Goal: Task Accomplishment & Management: Manage account settings

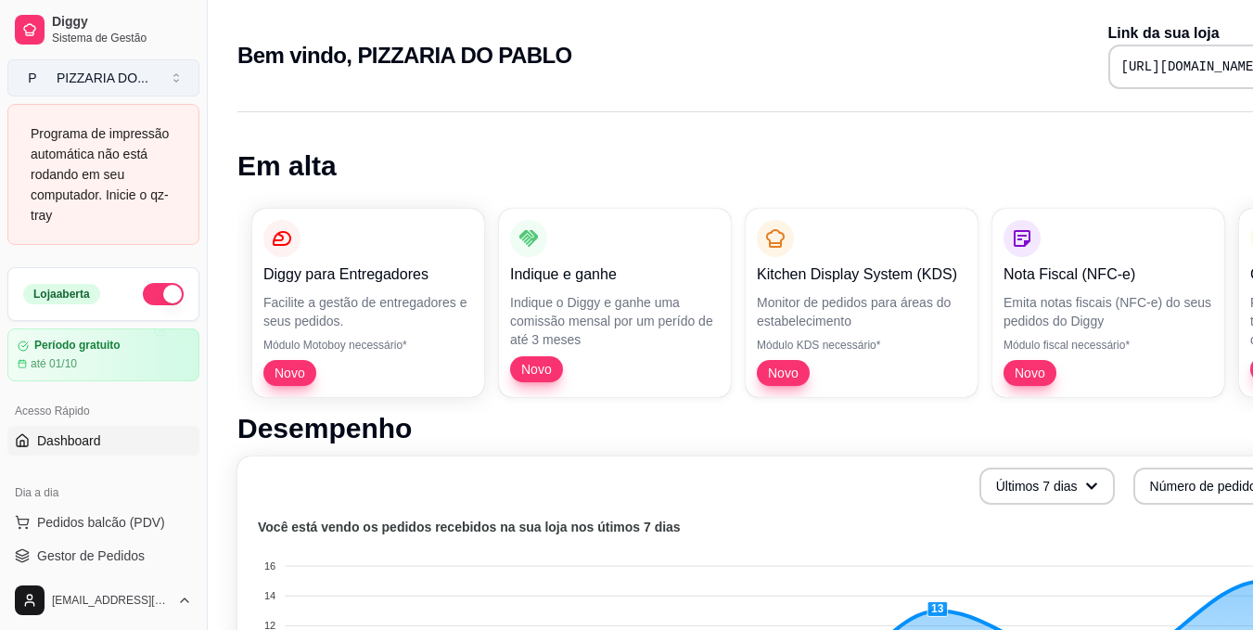
click at [185, 65] on button "P PIZZARIA DO ..." at bounding box center [103, 77] width 192 height 37
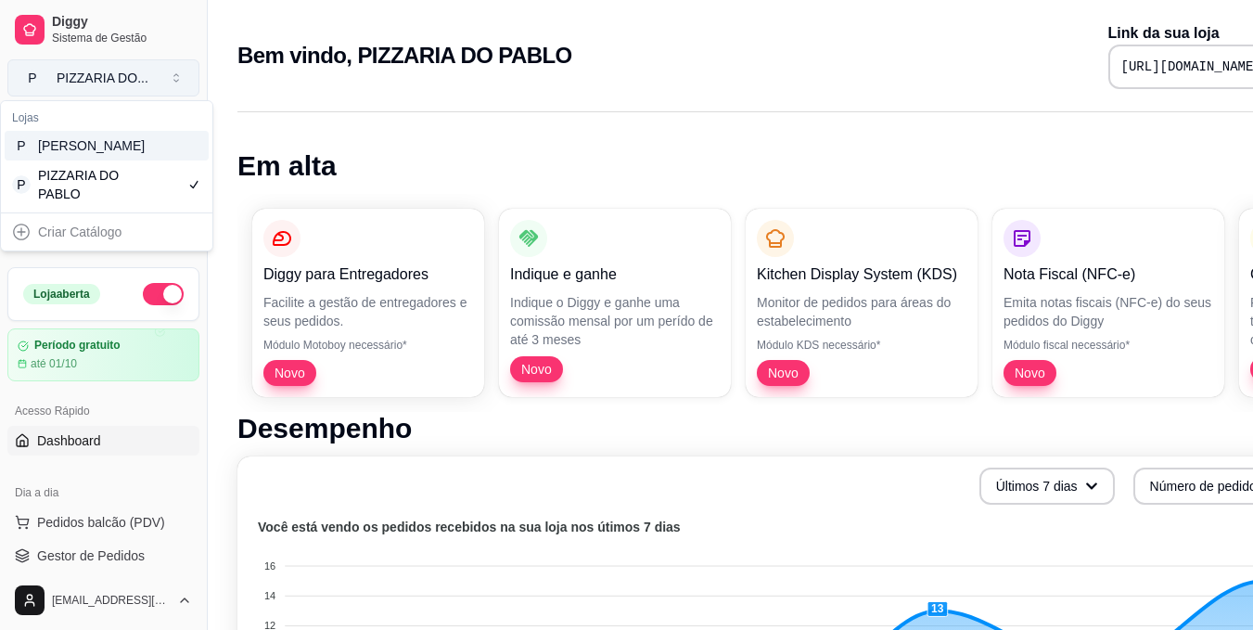
click at [185, 65] on button "P PIZZARIA DO ..." at bounding box center [103, 77] width 192 height 37
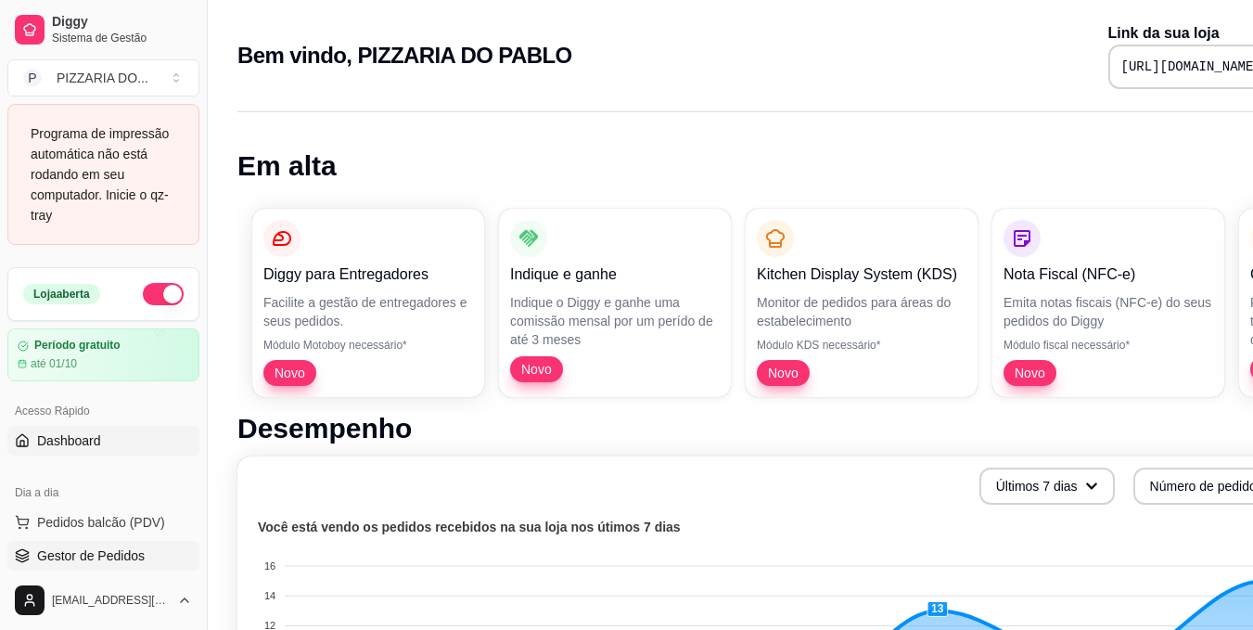
click at [133, 549] on span "Gestor de Pedidos" at bounding box center [91, 555] width 108 height 19
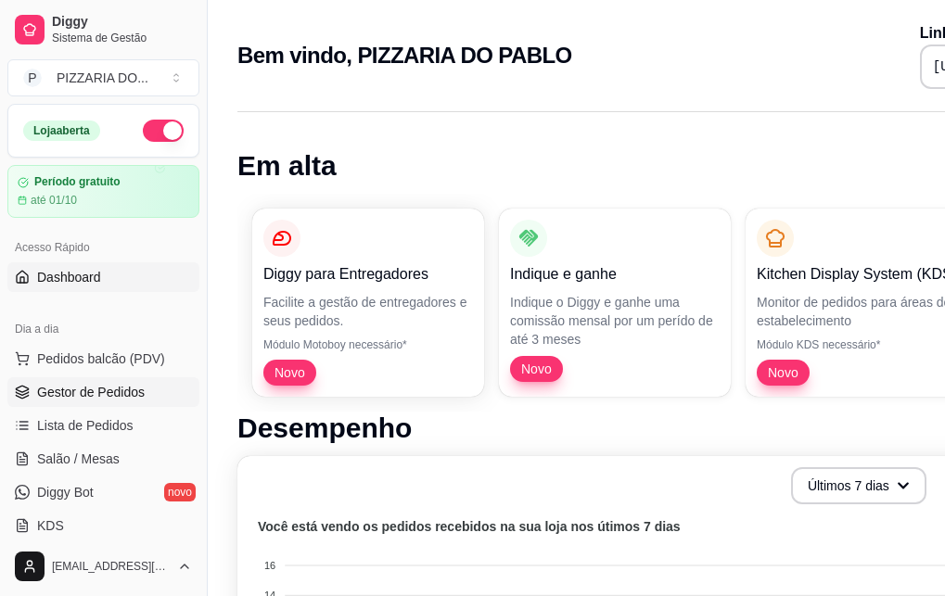
click at [112, 397] on span "Gestor de Pedidos" at bounding box center [91, 392] width 108 height 19
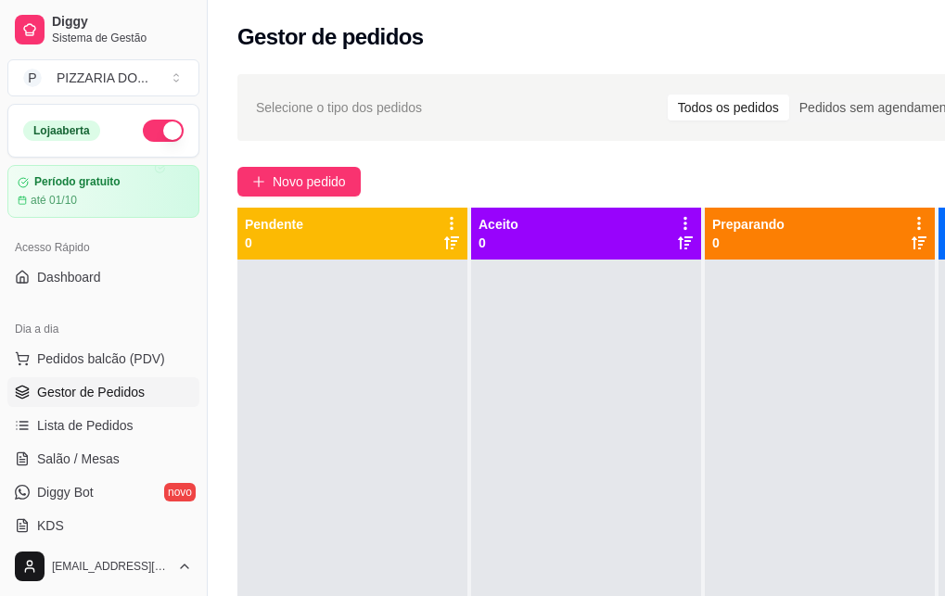
click at [143, 396] on span "Gestor de Pedidos" at bounding box center [91, 392] width 108 height 19
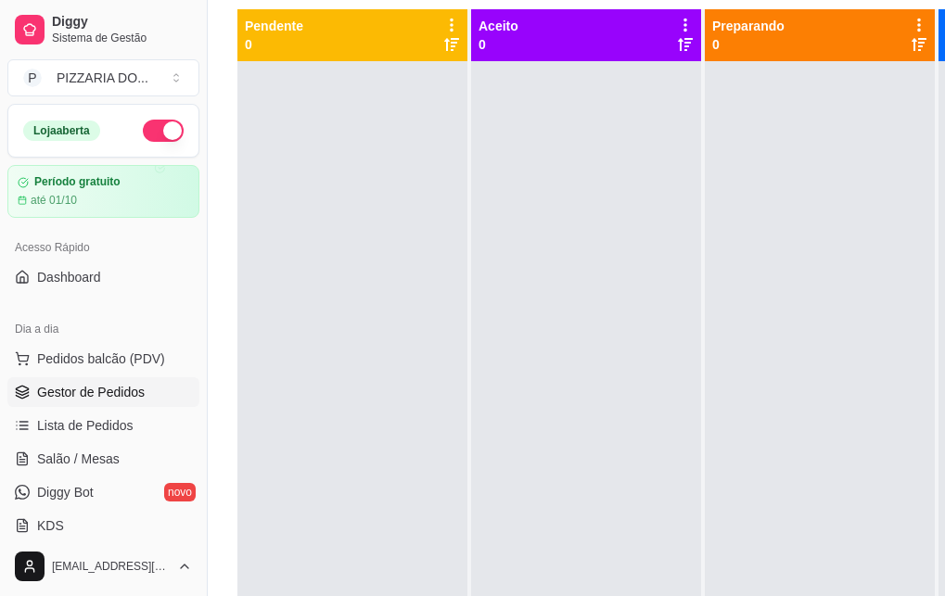
scroll to position [203, 0]
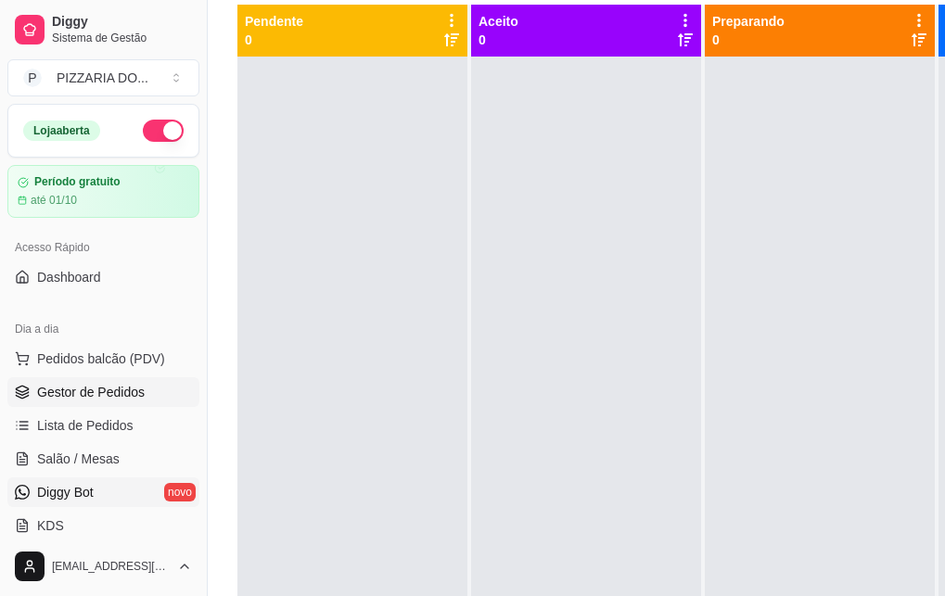
click at [113, 500] on link "Diggy Bot novo" at bounding box center [103, 492] width 192 height 30
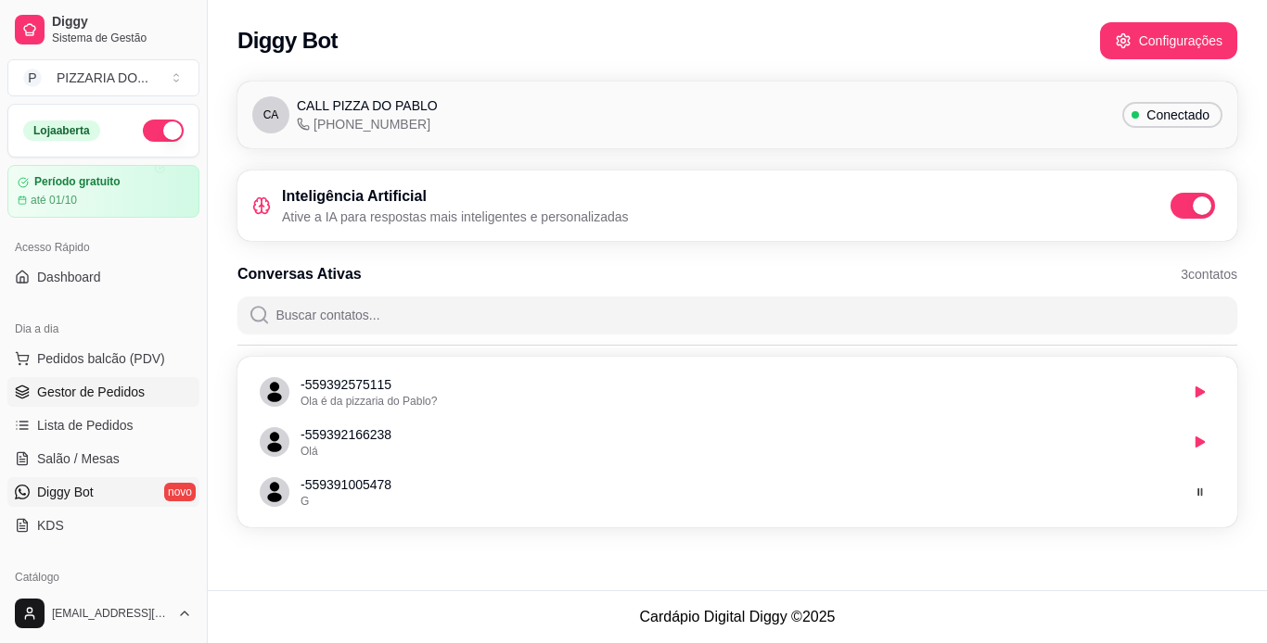
click at [167, 397] on link "Gestor de Pedidos" at bounding box center [103, 392] width 192 height 30
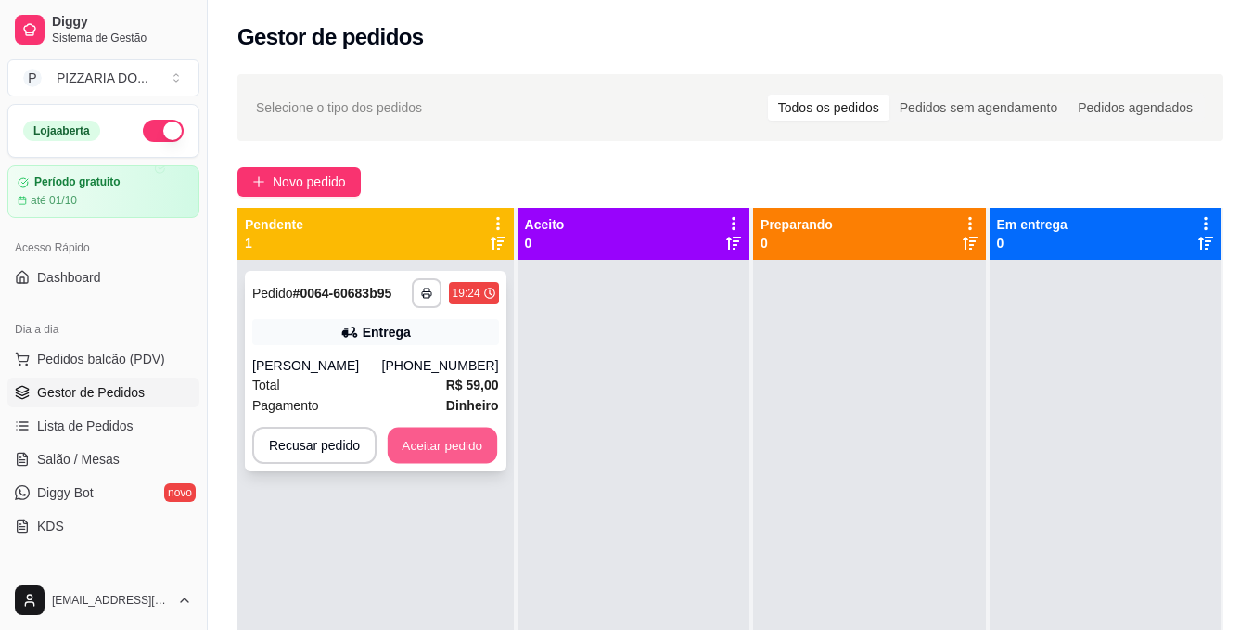
click at [463, 434] on button "Aceitar pedido" at bounding box center [442, 445] width 109 height 36
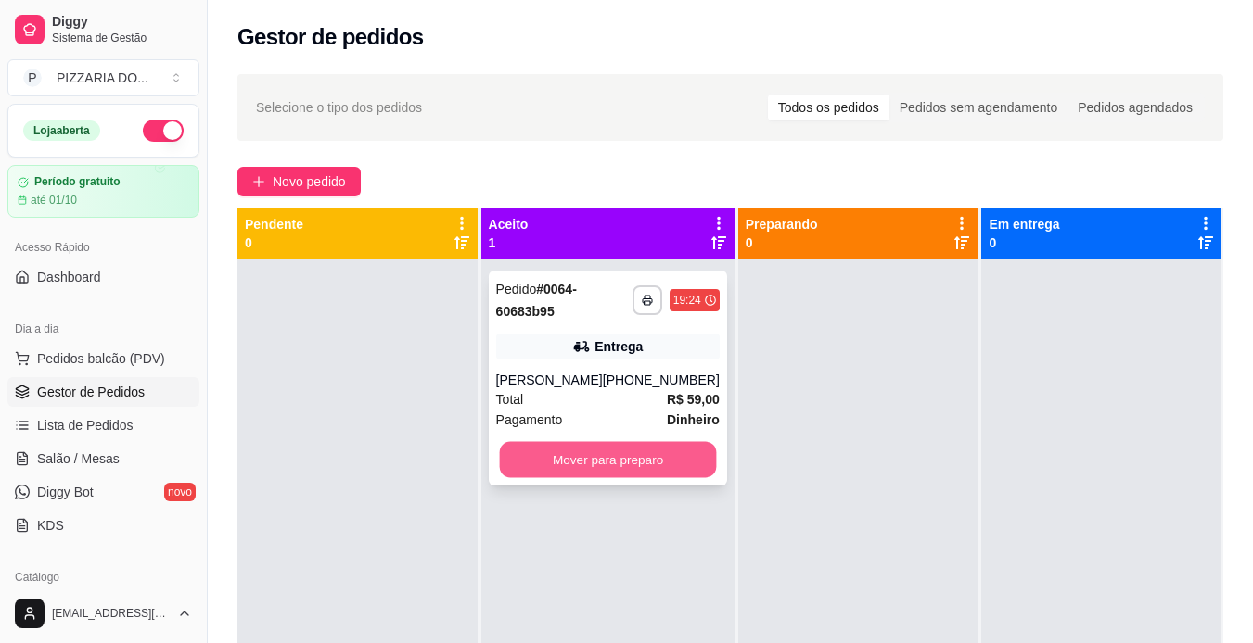
click at [669, 456] on button "Mover para preparo" at bounding box center [607, 460] width 217 height 36
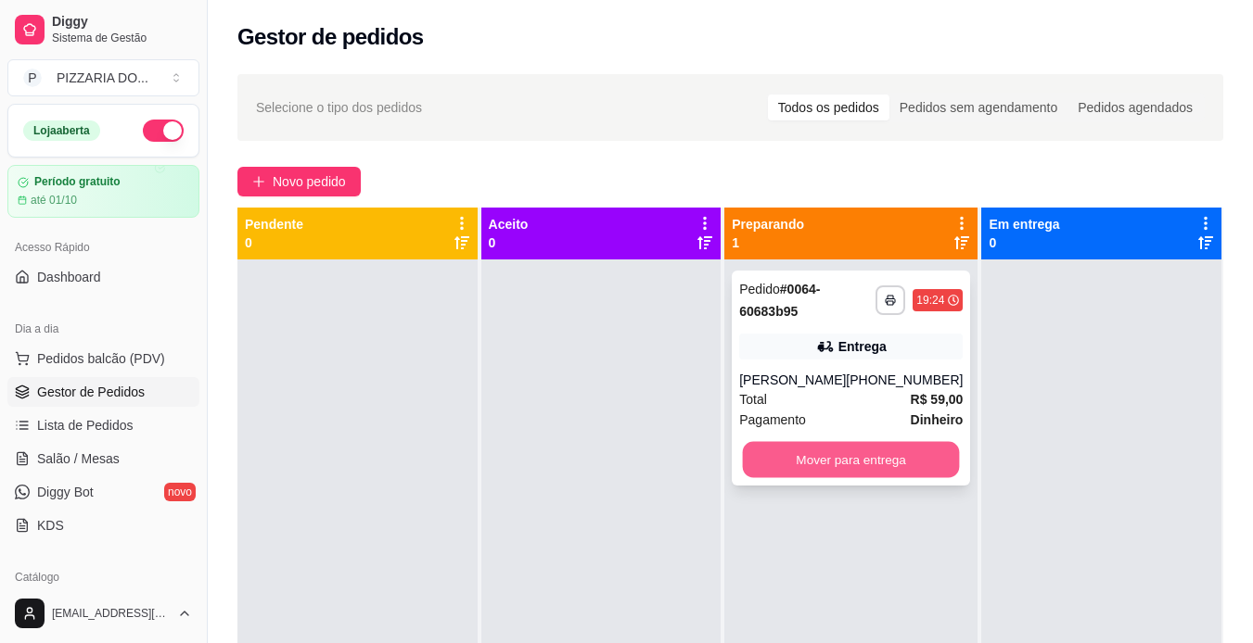
click at [786, 461] on button "Mover para entrega" at bounding box center [851, 460] width 217 height 36
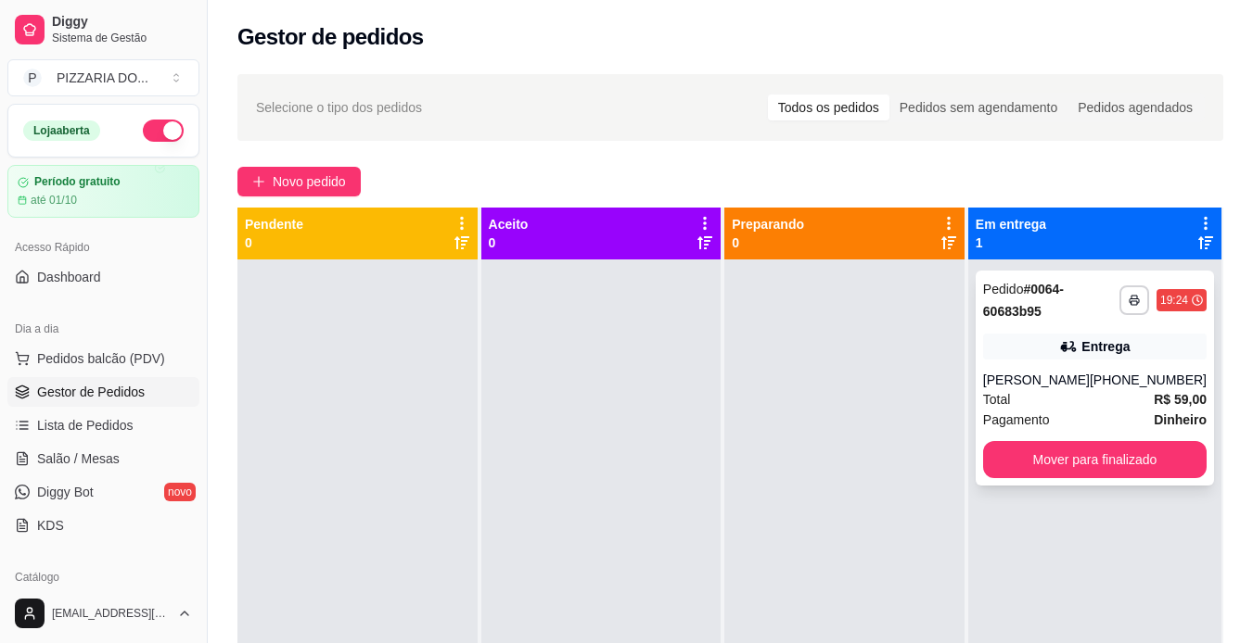
click at [958, 394] on div "Total R$ 59,00" at bounding box center [1094, 399] width 223 height 20
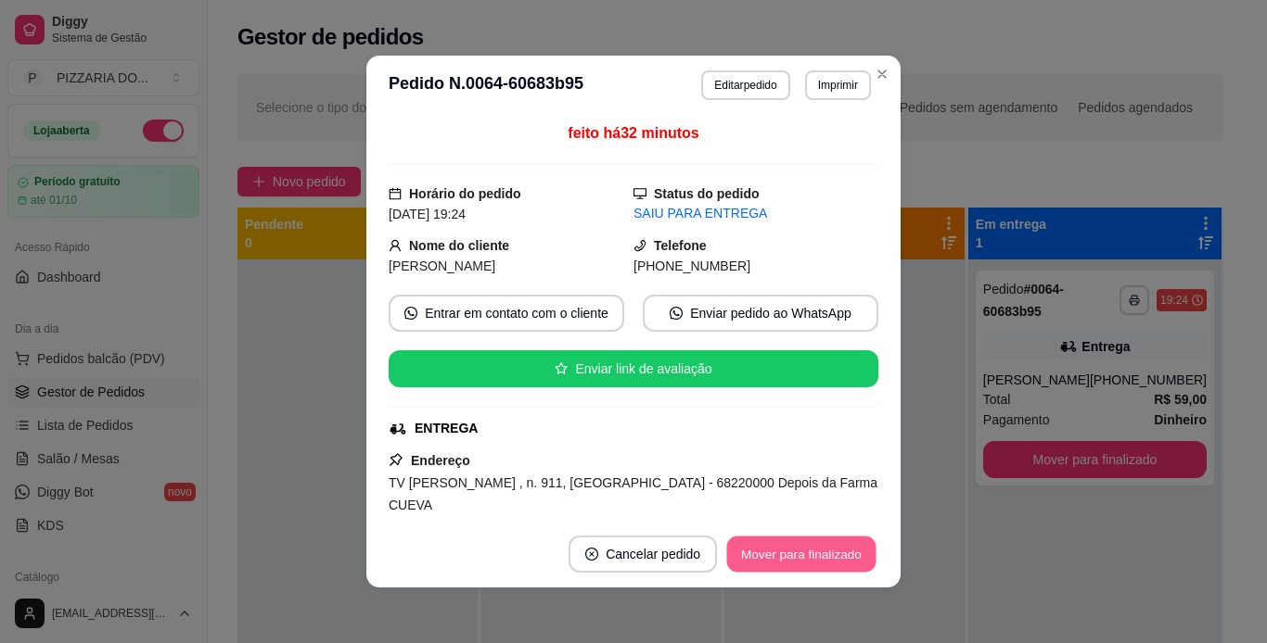
click at [794, 558] on button "Mover para finalizado" at bounding box center [801, 555] width 149 height 36
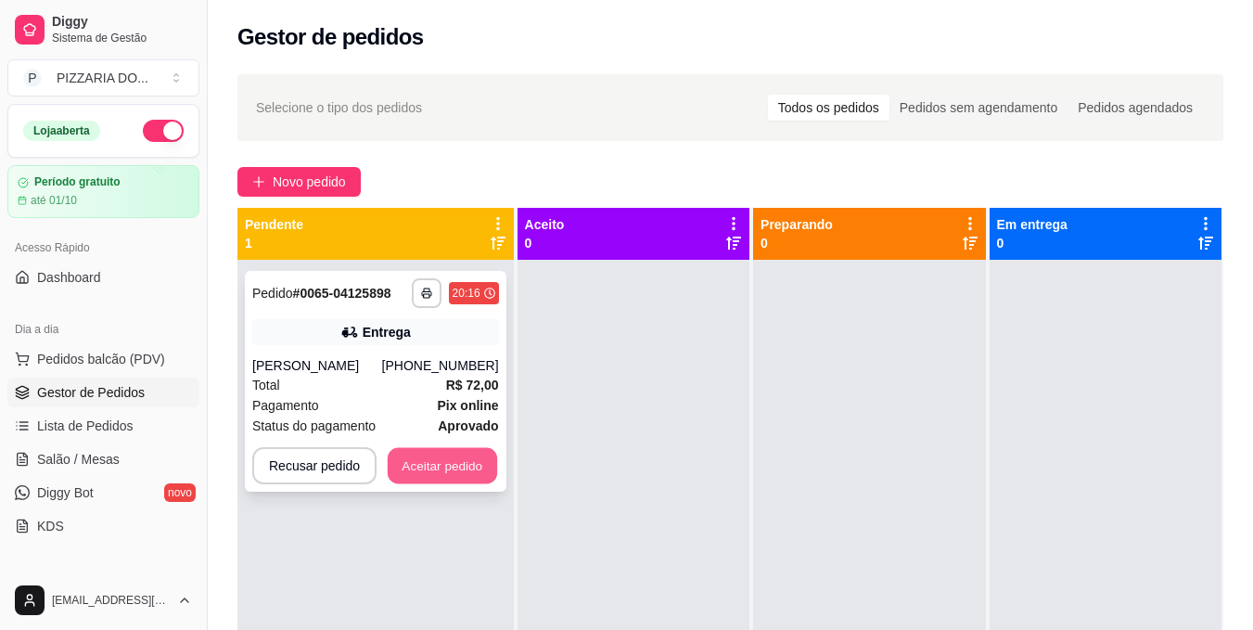
click at [418, 461] on button "Aceitar pedido" at bounding box center [442, 466] width 109 height 36
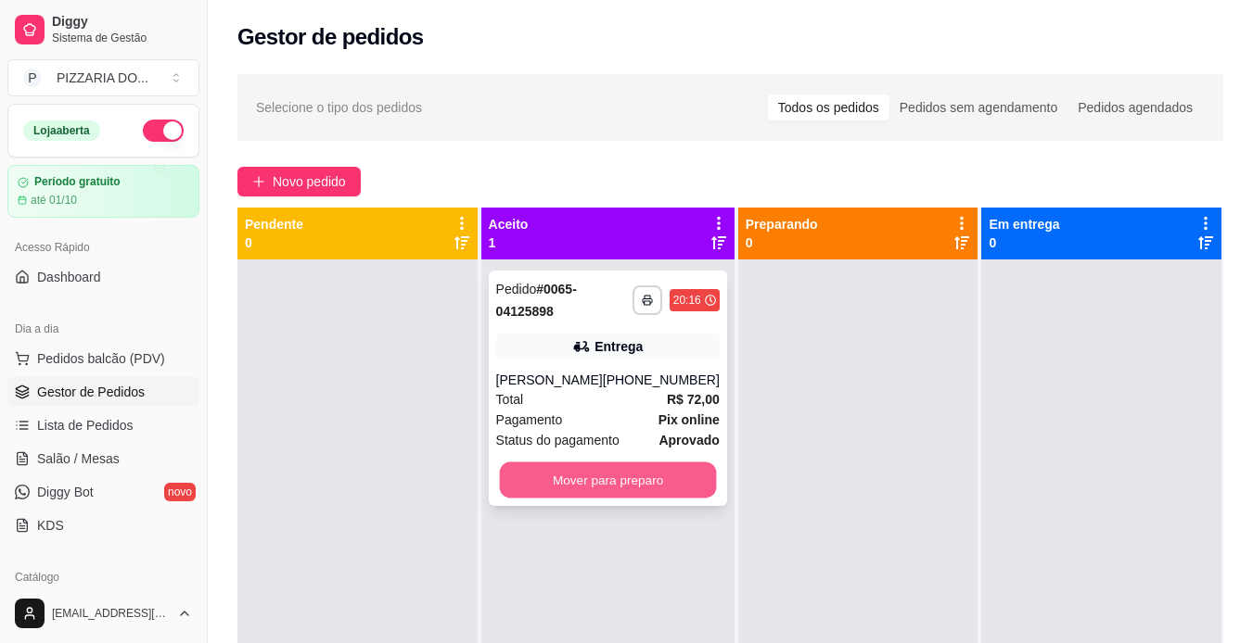
click at [612, 485] on button "Mover para preparo" at bounding box center [607, 481] width 217 height 36
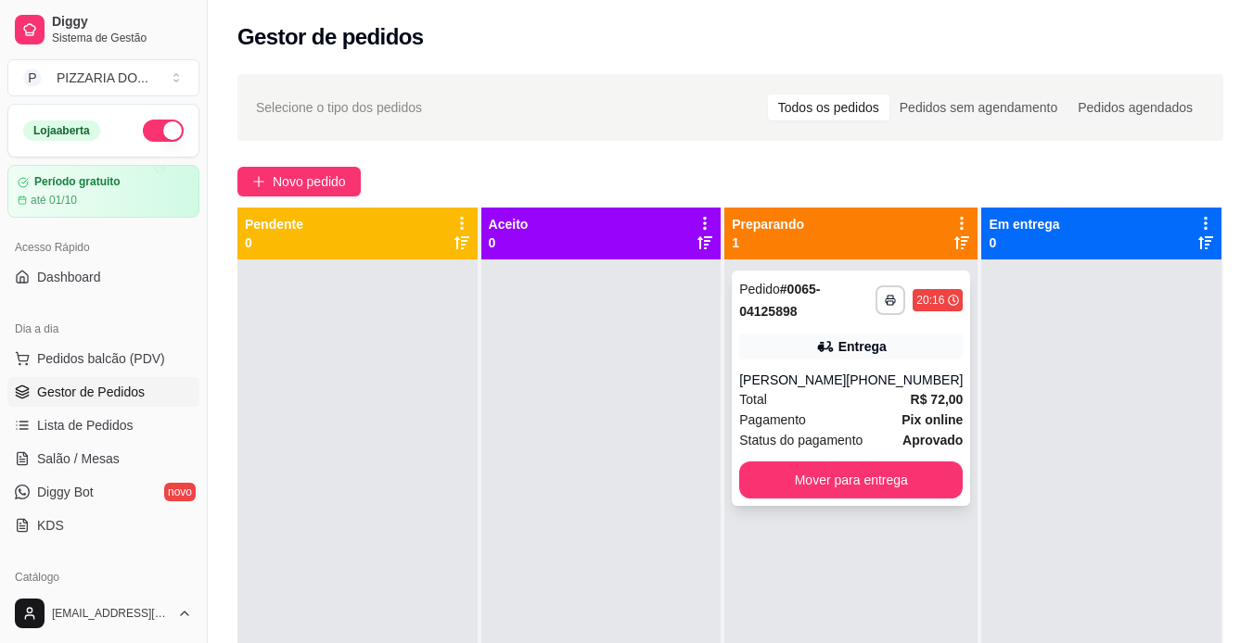
click at [844, 420] on div "Pagamento Pix online" at bounding box center [850, 420] width 223 height 20
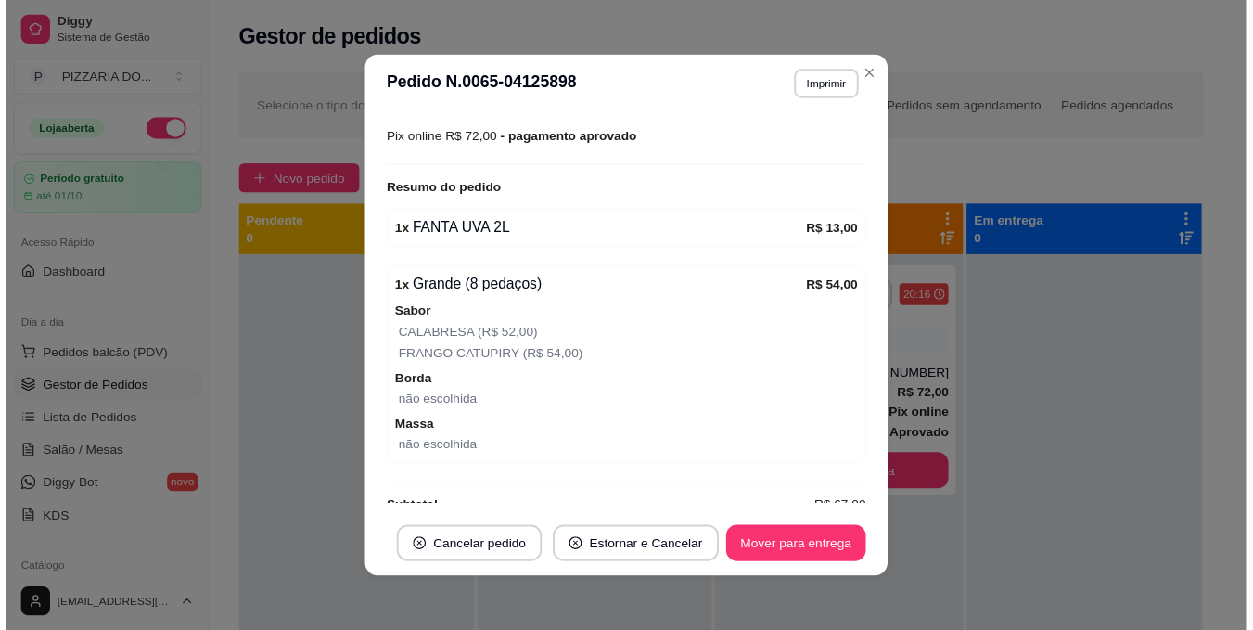
scroll to position [550, 0]
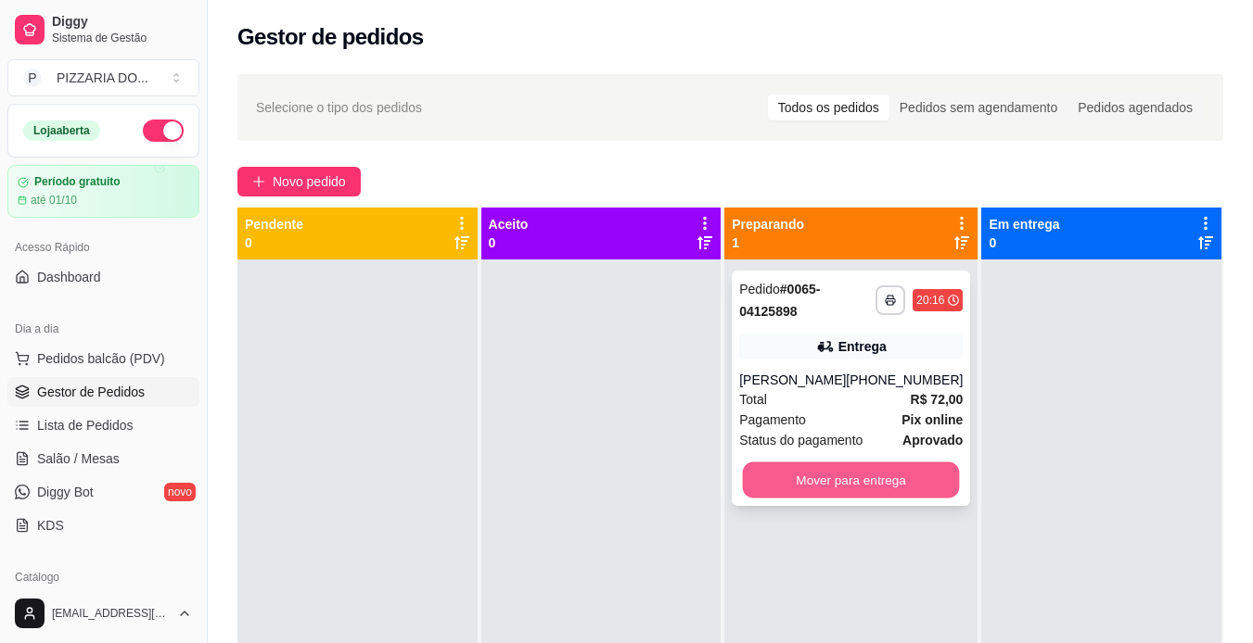
click at [840, 477] on button "Mover para entrega" at bounding box center [851, 481] width 217 height 36
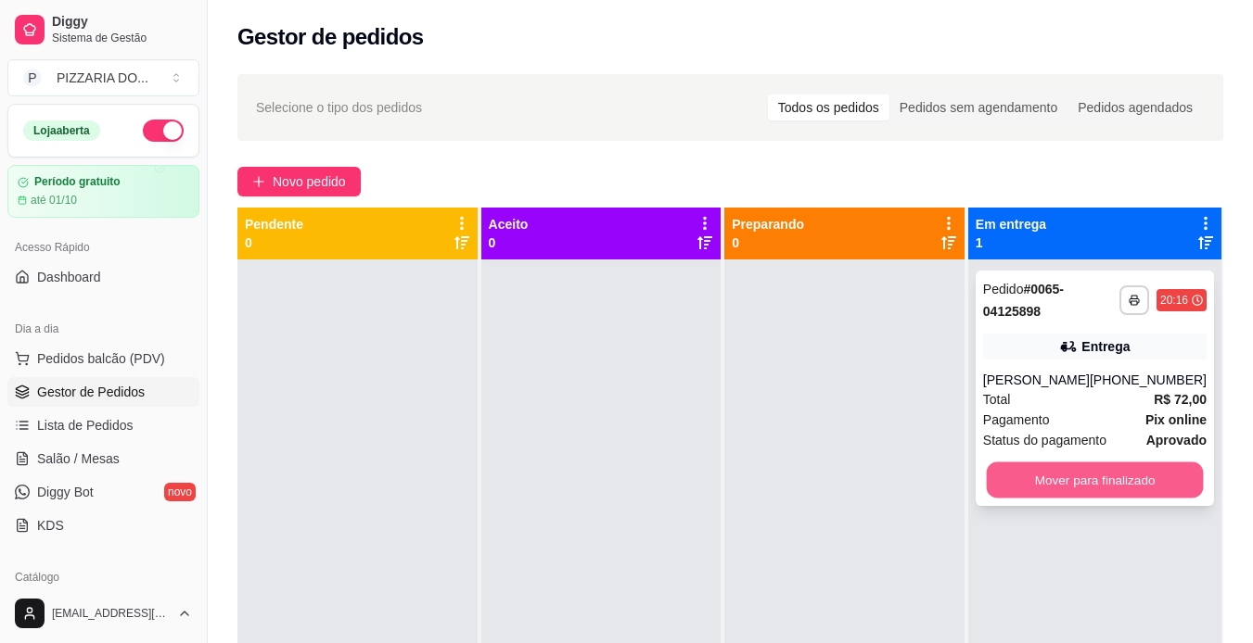
click at [958, 472] on button "Mover para finalizado" at bounding box center [1094, 481] width 217 height 36
